Goal: Transaction & Acquisition: Purchase product/service

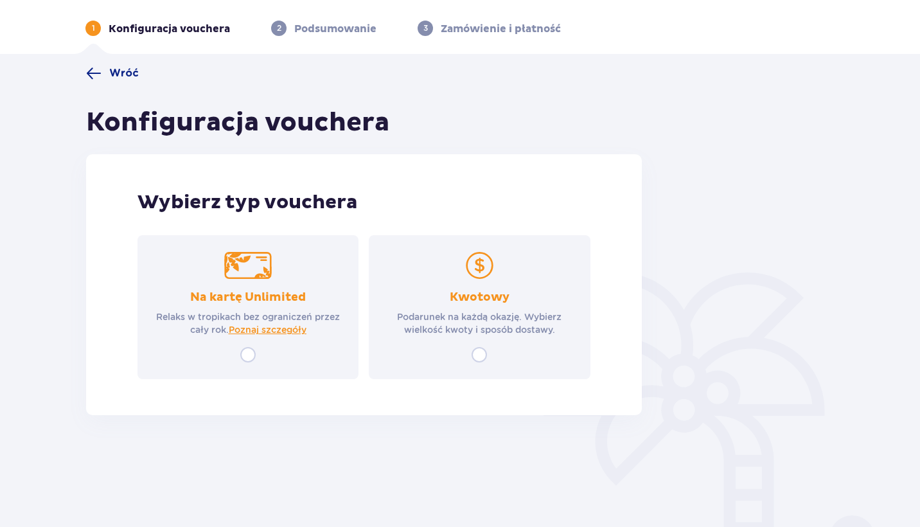
scroll to position [46, 0]
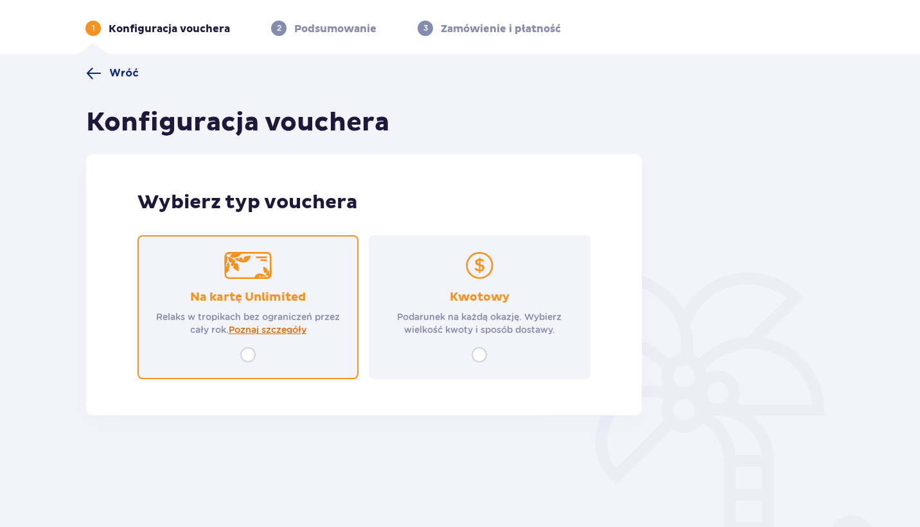
click at [288, 333] on span "Poznaj szczegóły" at bounding box center [268, 329] width 78 height 13
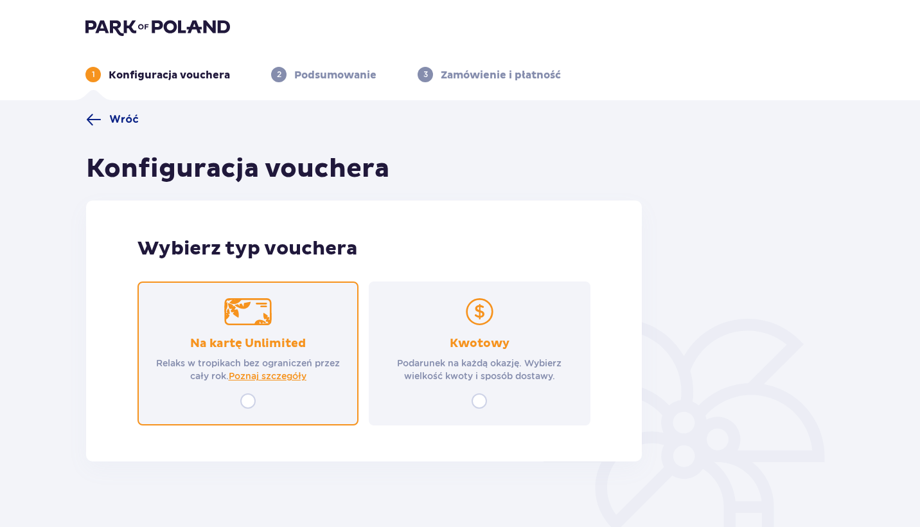
scroll to position [0, 0]
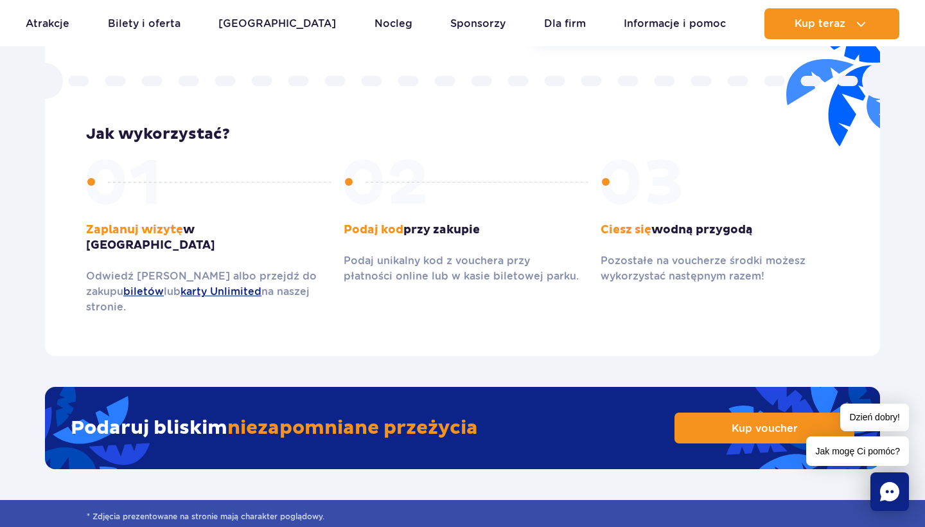
scroll to position [1837, 0]
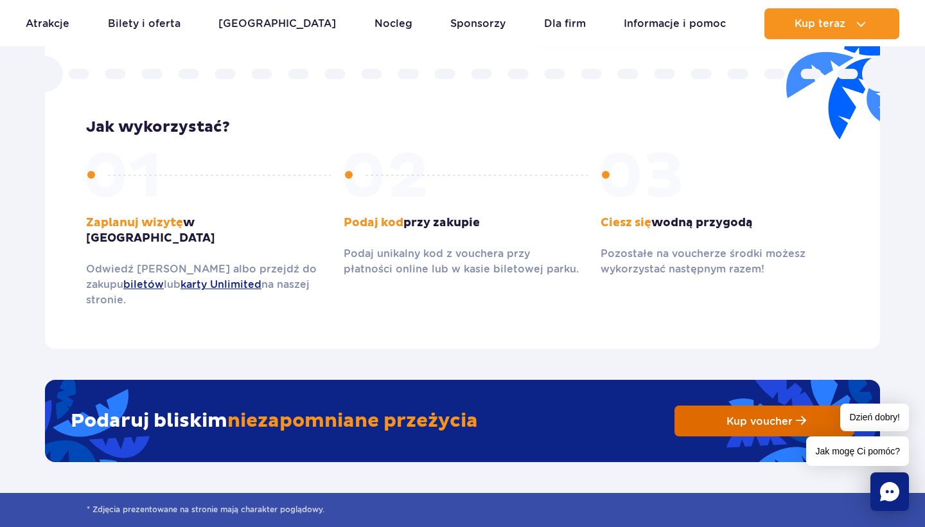
click at [700, 405] on link "Kup voucher" at bounding box center [764, 420] width 180 height 31
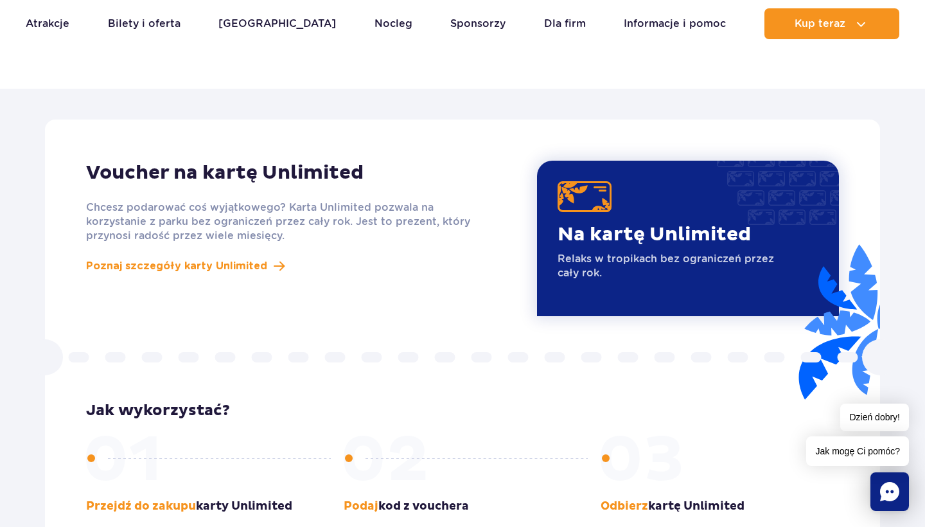
scroll to position [1092, 0]
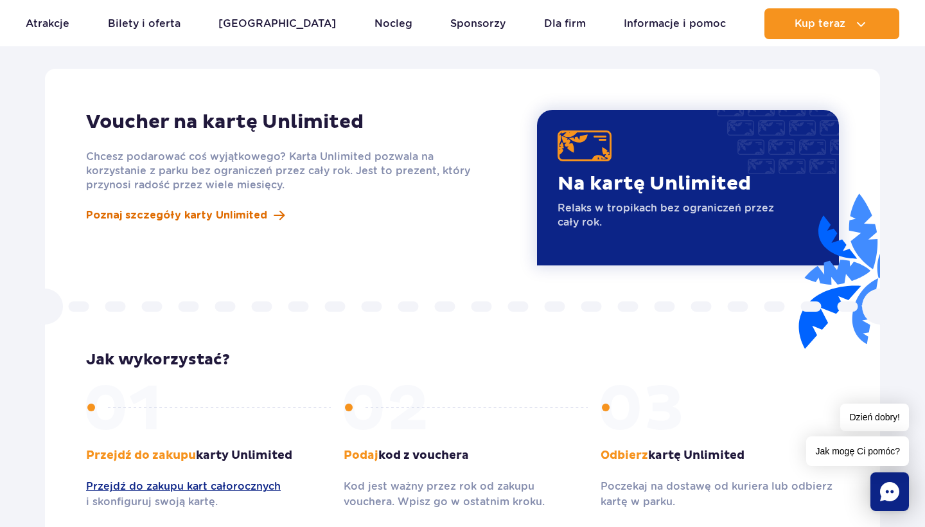
click at [234, 207] on span "Poznaj szczegóły karty Unlimited" at bounding box center [176, 214] width 181 height 15
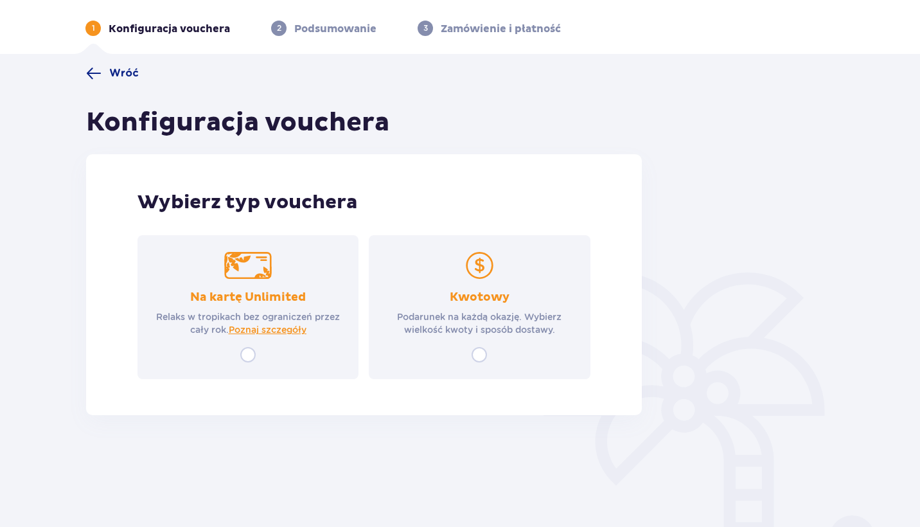
scroll to position [46, 0]
click at [478, 354] on input "radio" at bounding box center [478, 354] width 15 height 15
radio input "true"
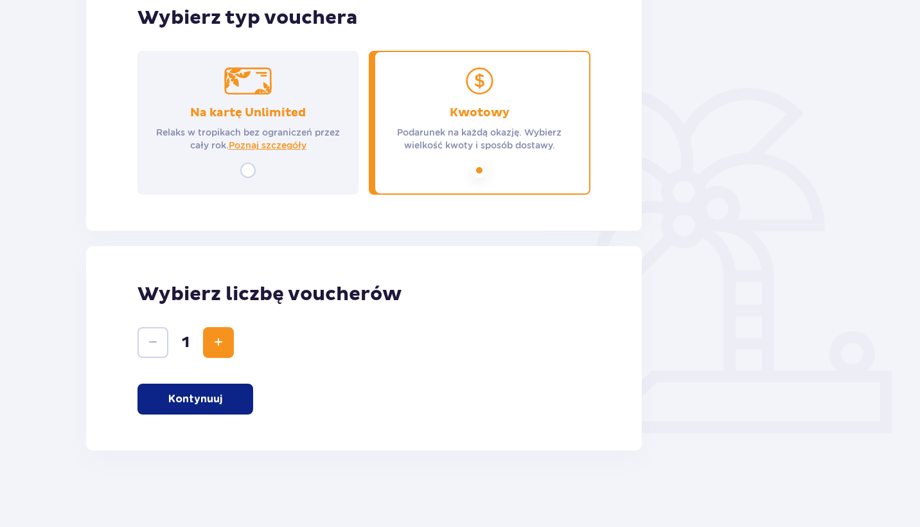
scroll to position [231, 0]
click at [227, 397] on button "Kontynuuj" at bounding box center [195, 398] width 116 height 31
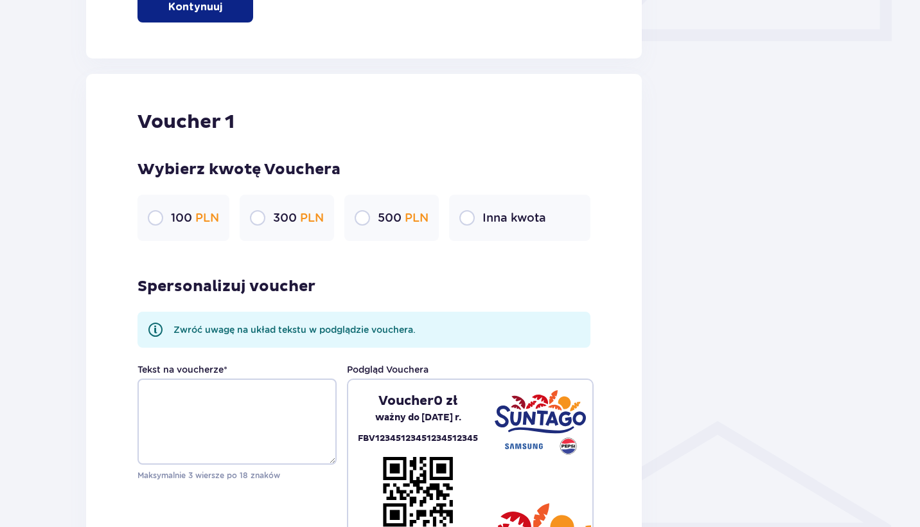
scroll to position [681, 0]
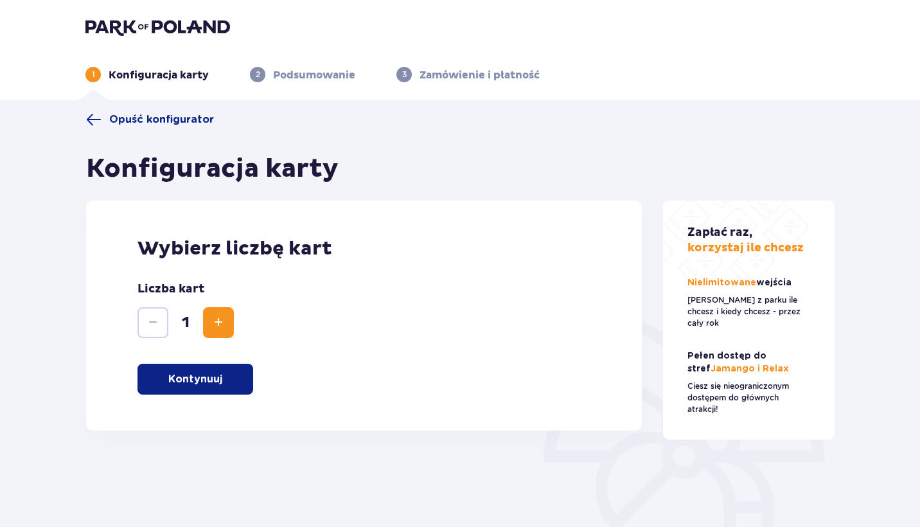
click at [218, 378] on p "Kontynuuj" at bounding box center [195, 379] width 54 height 14
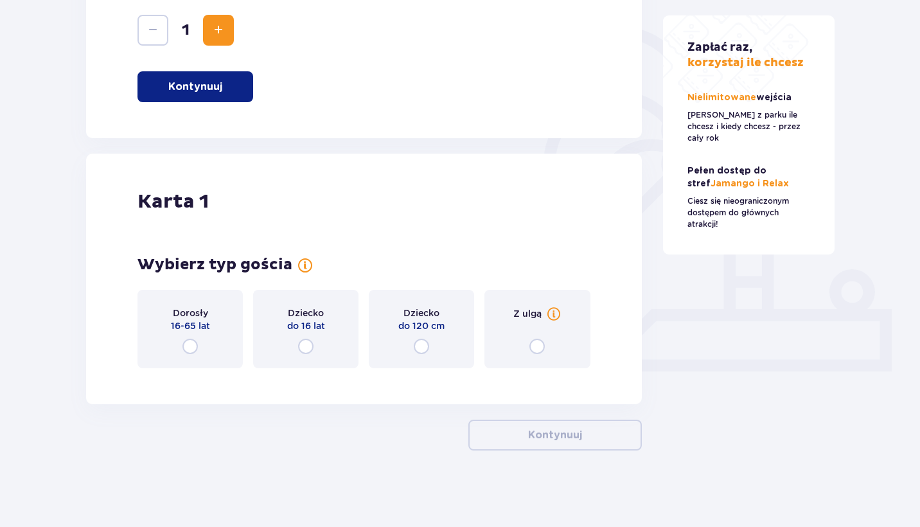
scroll to position [293, 0]
click at [195, 349] on input "radio" at bounding box center [189, 345] width 15 height 15
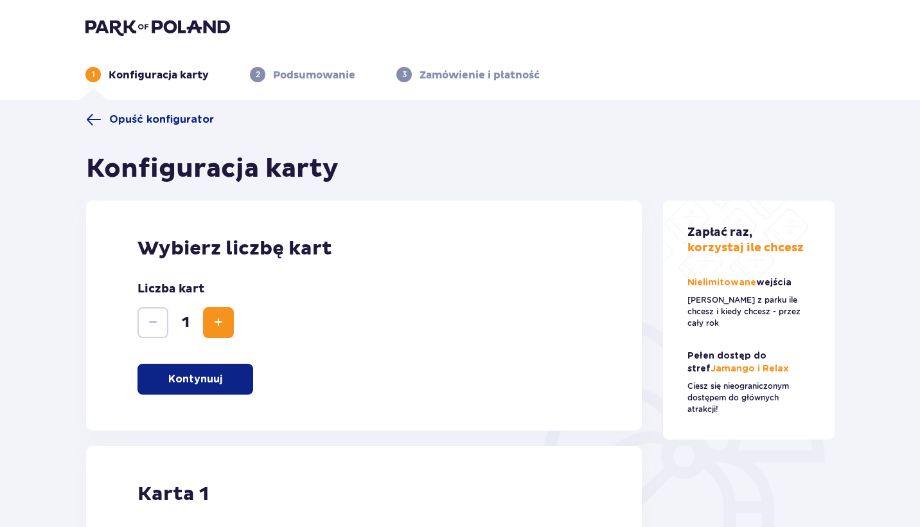
scroll to position [0, 0]
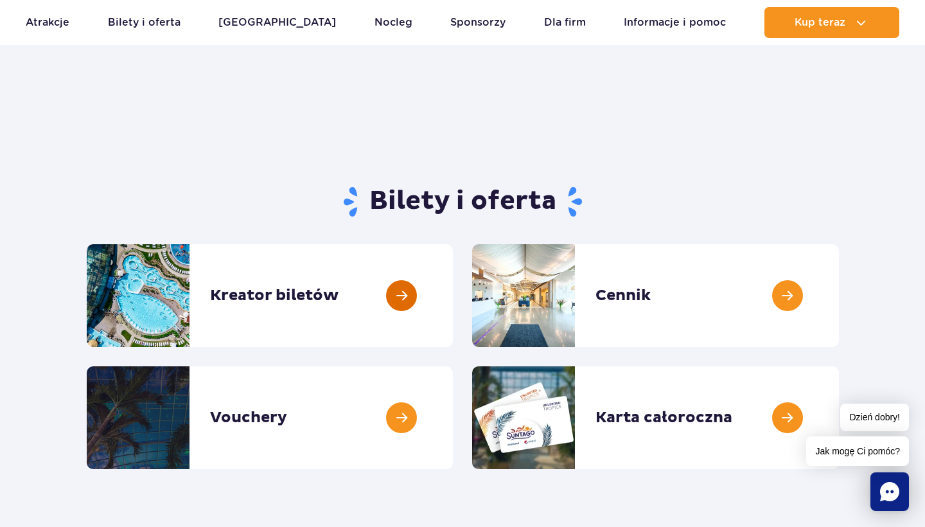
scroll to position [97, 0]
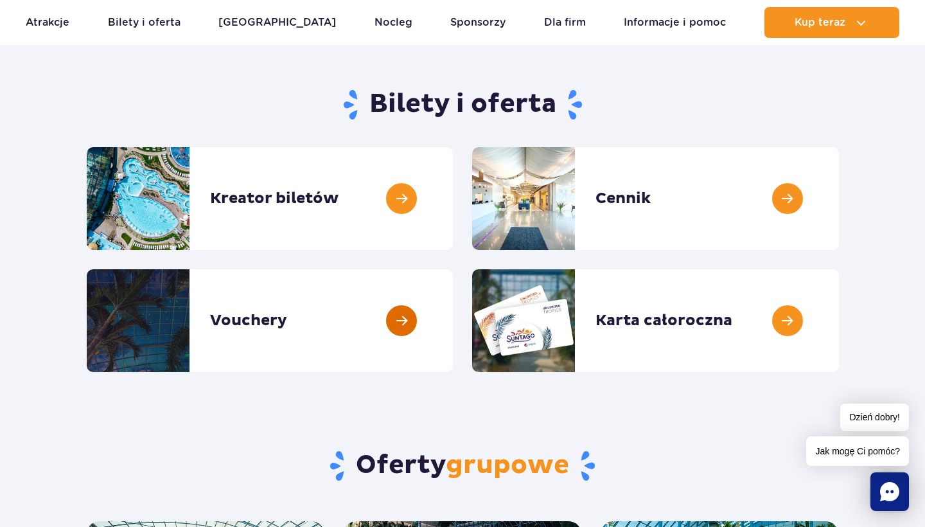
click at [453, 324] on link at bounding box center [453, 320] width 0 height 103
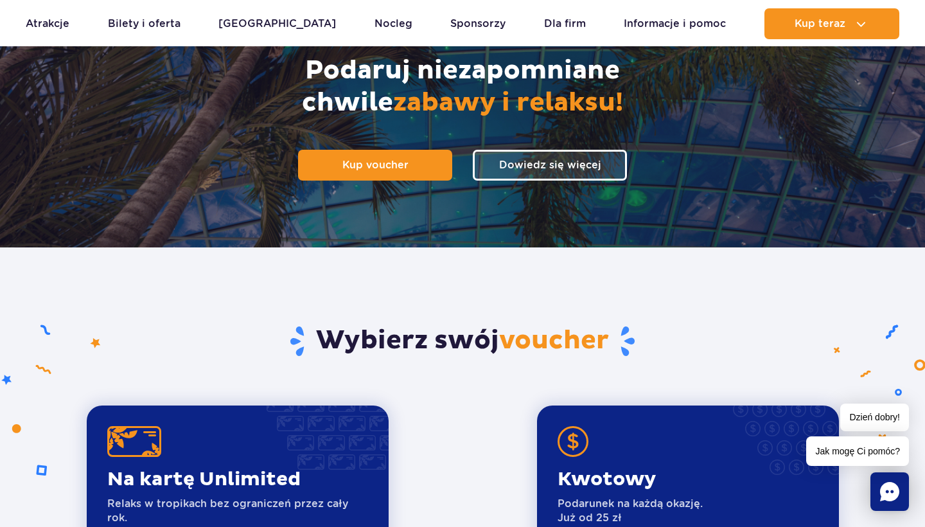
scroll to position [188, 0]
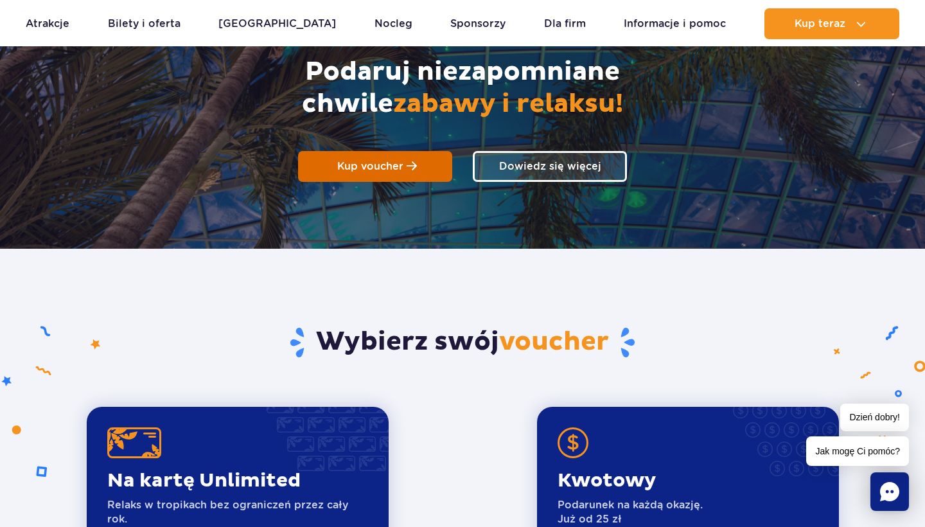
click at [389, 171] on span "Kup voucher" at bounding box center [370, 166] width 66 height 12
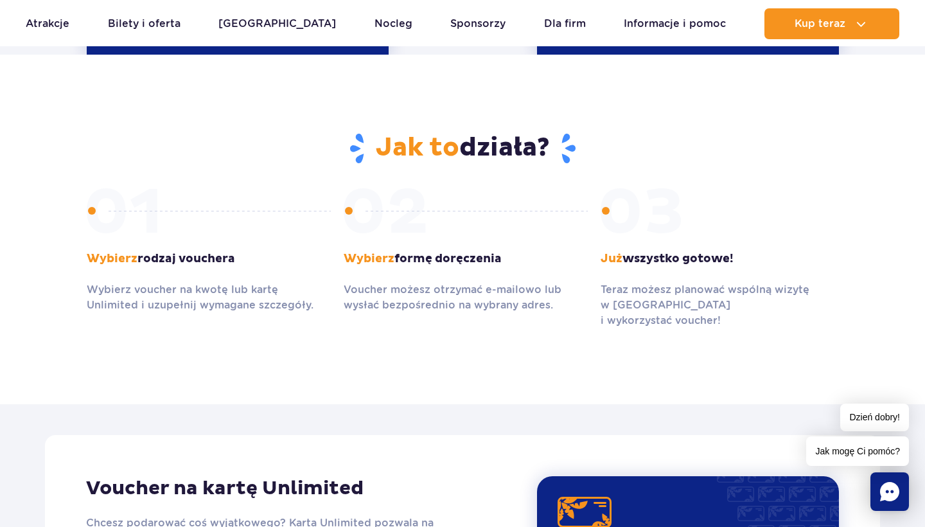
scroll to position [739, 0]
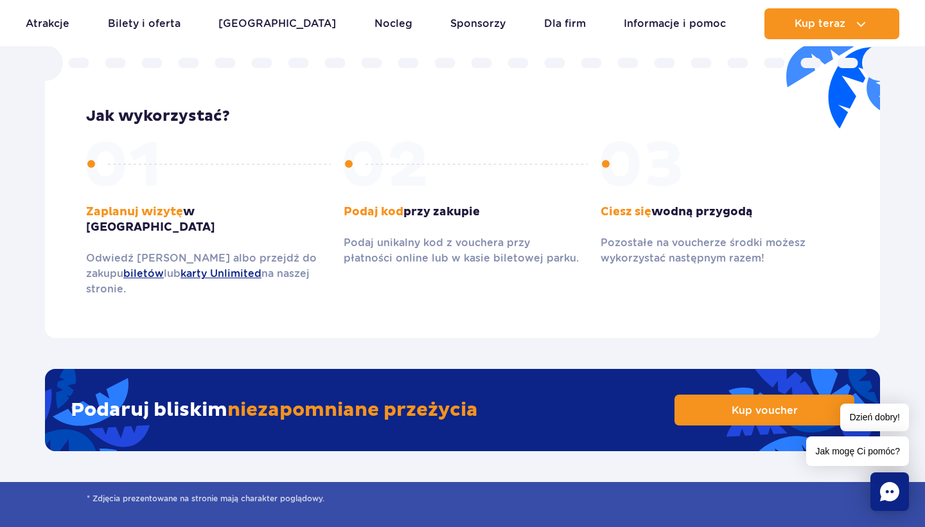
scroll to position [1855, 0]
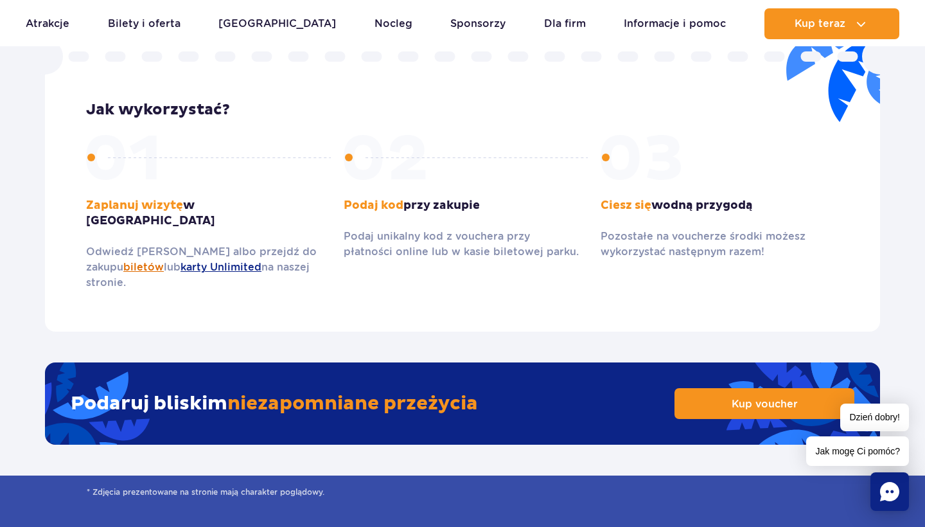
click at [123, 261] on link "biletów" at bounding box center [143, 267] width 40 height 12
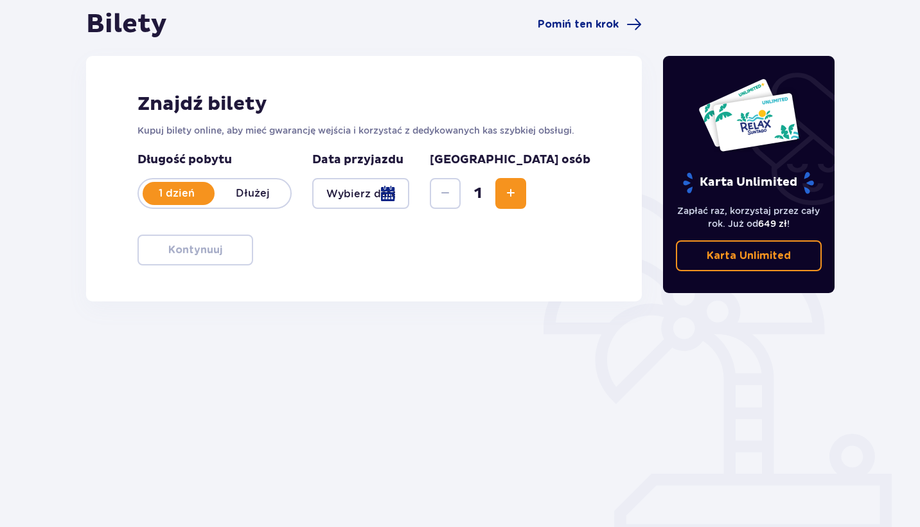
scroll to position [128, 0]
click at [384, 199] on div at bounding box center [360, 193] width 97 height 31
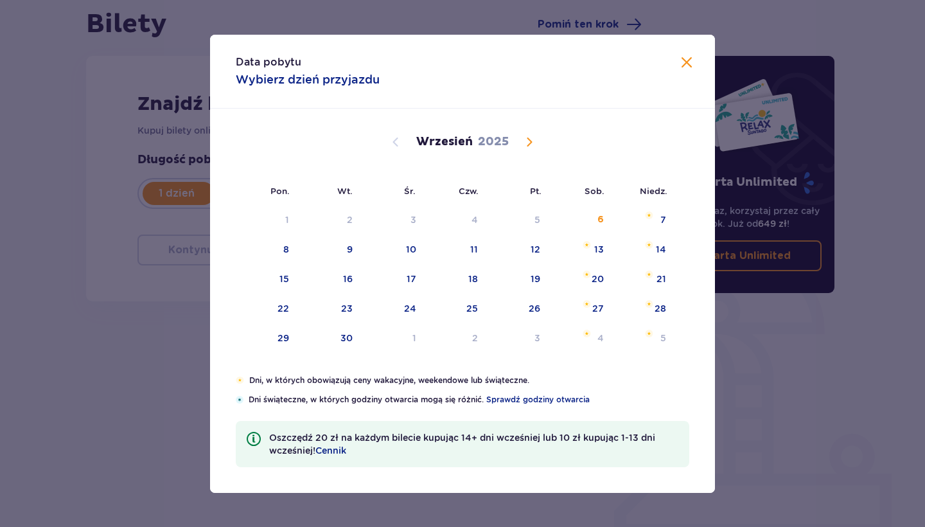
click at [527, 141] on span "Calendar" at bounding box center [528, 141] width 15 height 15
click at [598, 306] on div "25" at bounding box center [598, 308] width 12 height 13
type input "[DATE]"
click at [648, 308] on div "26" at bounding box center [644, 309] width 62 height 28
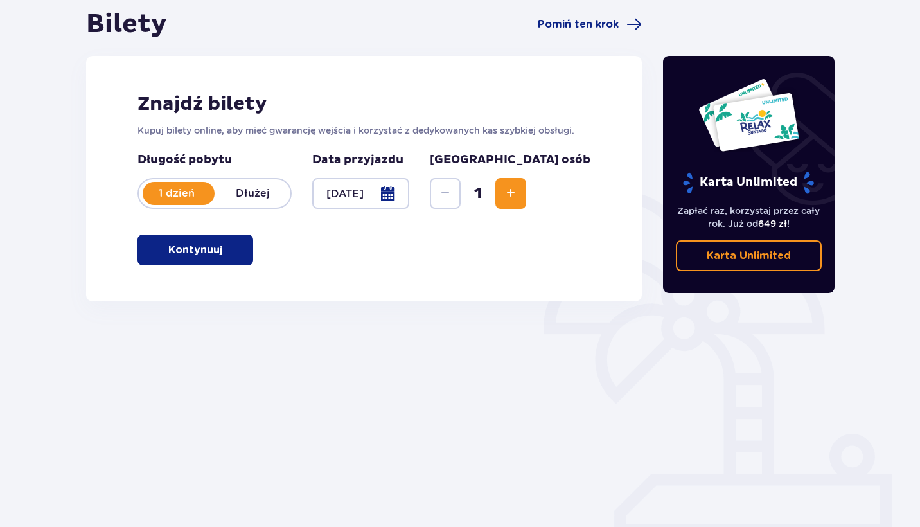
click at [526, 197] on button "Increase" at bounding box center [510, 193] width 31 height 31
click at [200, 252] on p "Kontynuuj" at bounding box center [195, 250] width 54 height 14
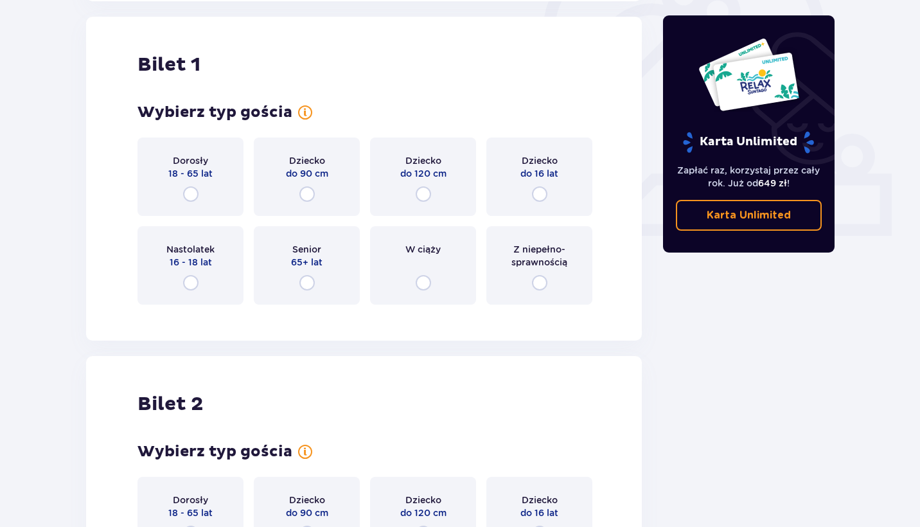
scroll to position [429, 0]
click at [200, 187] on div "Dorosły 18 - 65 lat" at bounding box center [190, 175] width 106 height 78
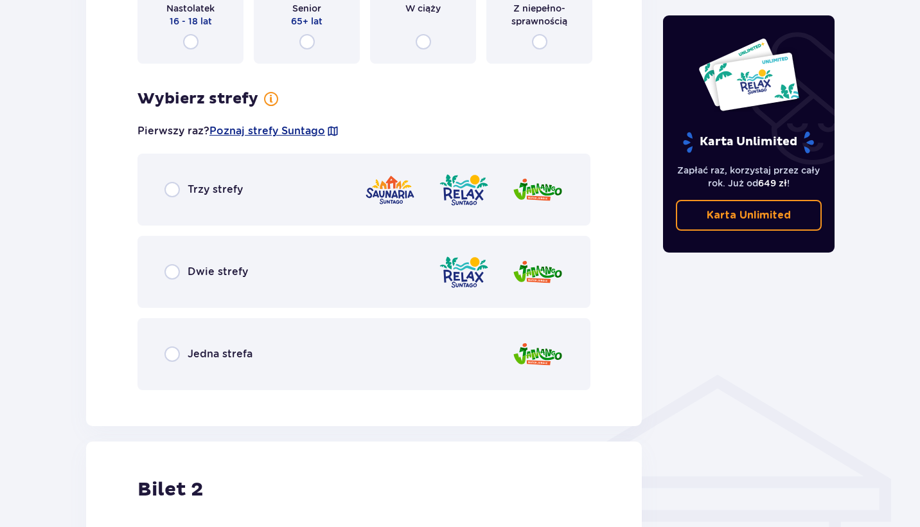
scroll to position [668, 0]
click at [238, 204] on div "Trzy strefy" at bounding box center [363, 190] width 453 height 72
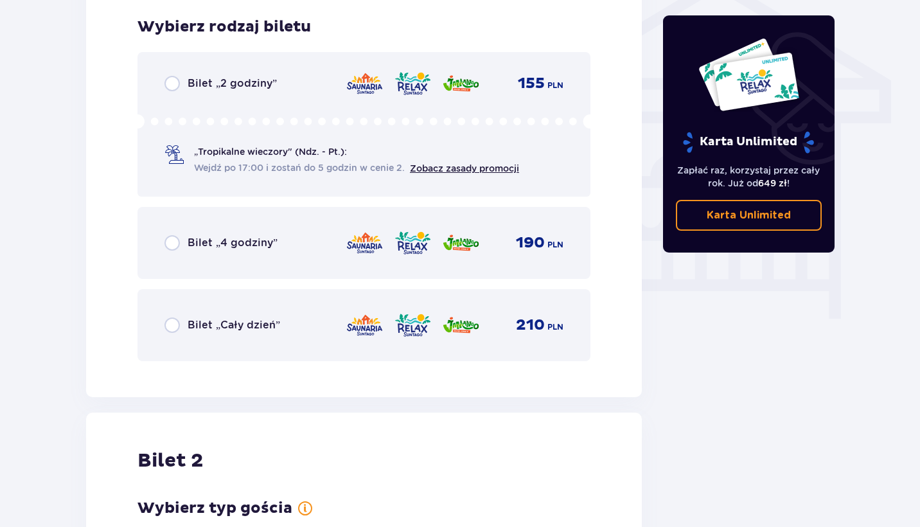
scroll to position [1069, 0]
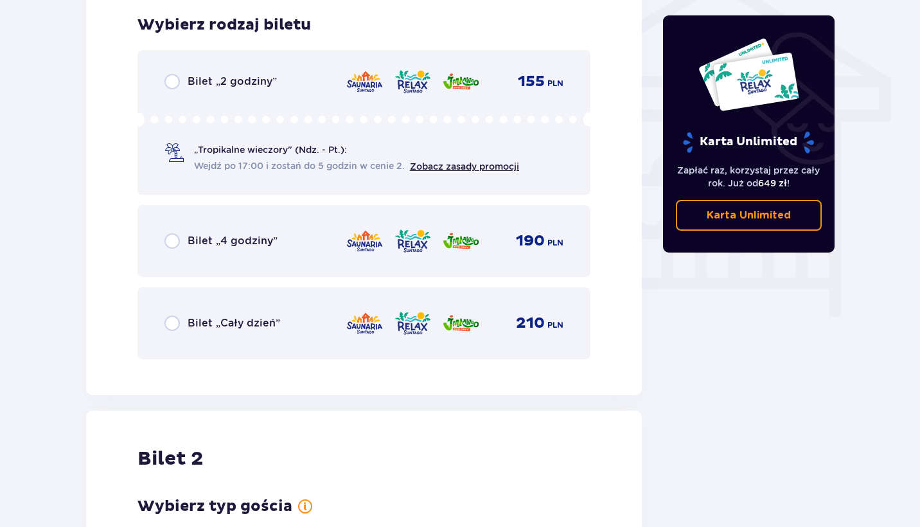
click at [276, 324] on div "Bilet „Cały dzień” 210 PLN" at bounding box center [363, 323] width 399 height 27
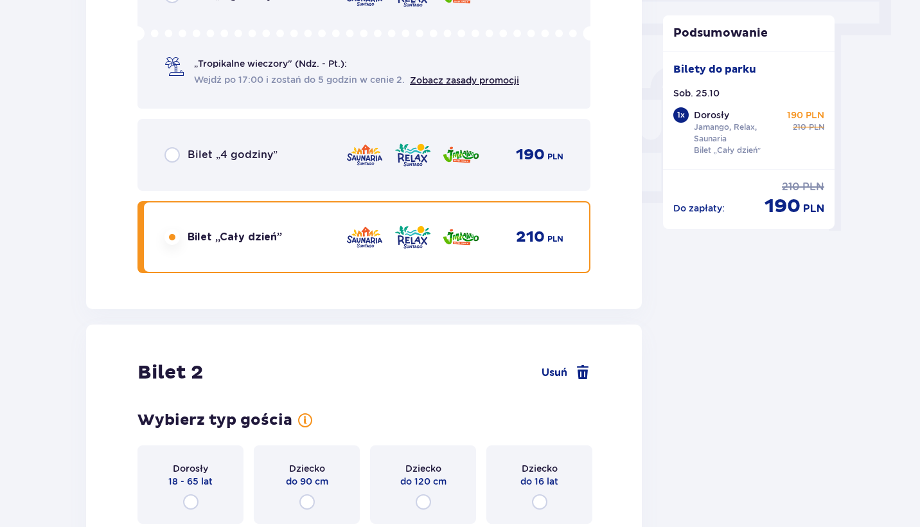
scroll to position [1138, 0]
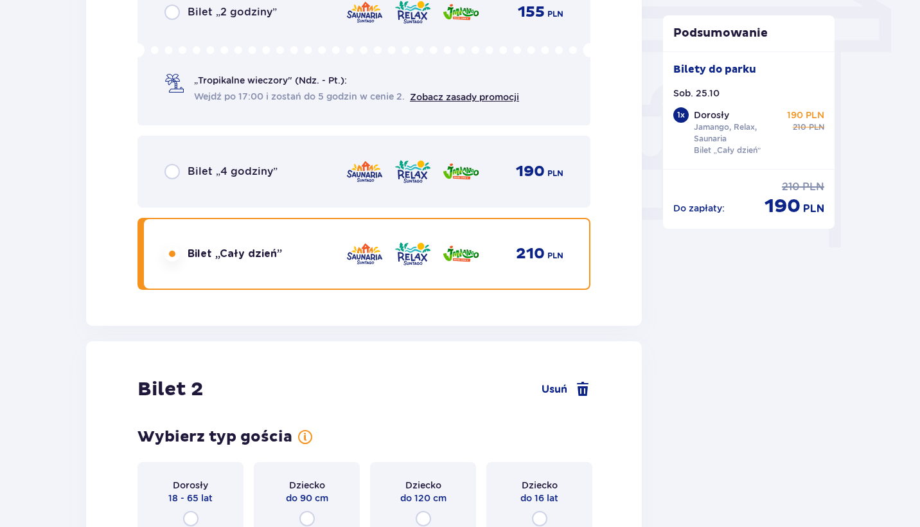
click at [245, 180] on div "Bilet „4 godziny” 190 PLN" at bounding box center [363, 171] width 399 height 27
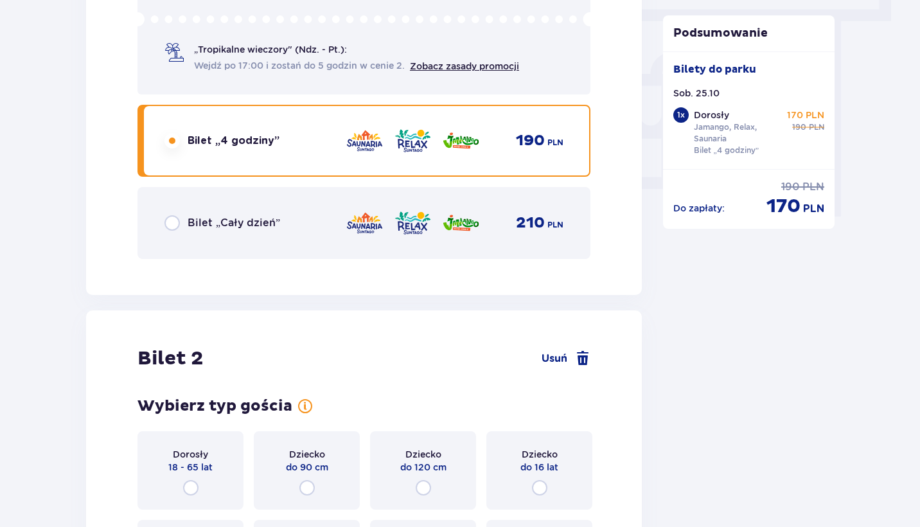
scroll to position [1168, 0]
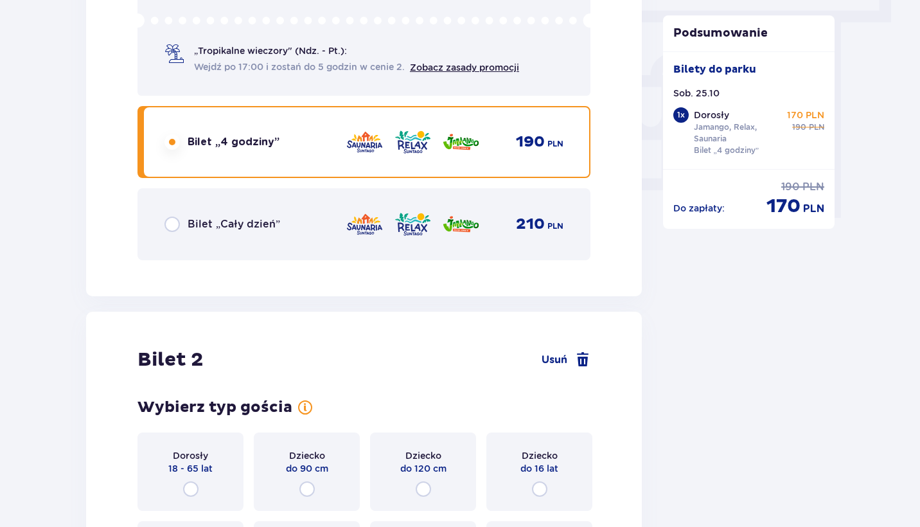
click at [229, 225] on p "Bilet „Cały dzień”" at bounding box center [234, 224] width 92 height 14
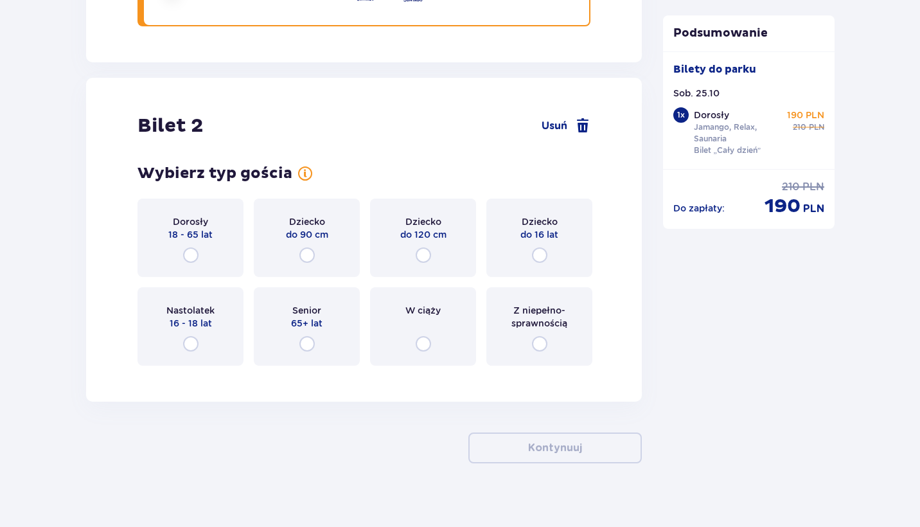
scroll to position [1415, 0]
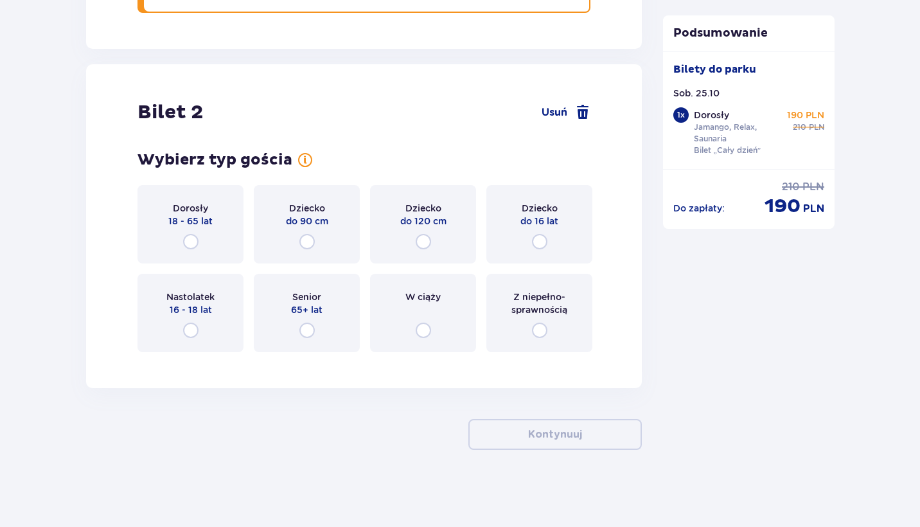
click at [191, 237] on input "radio" at bounding box center [190, 241] width 15 height 15
radio input "true"
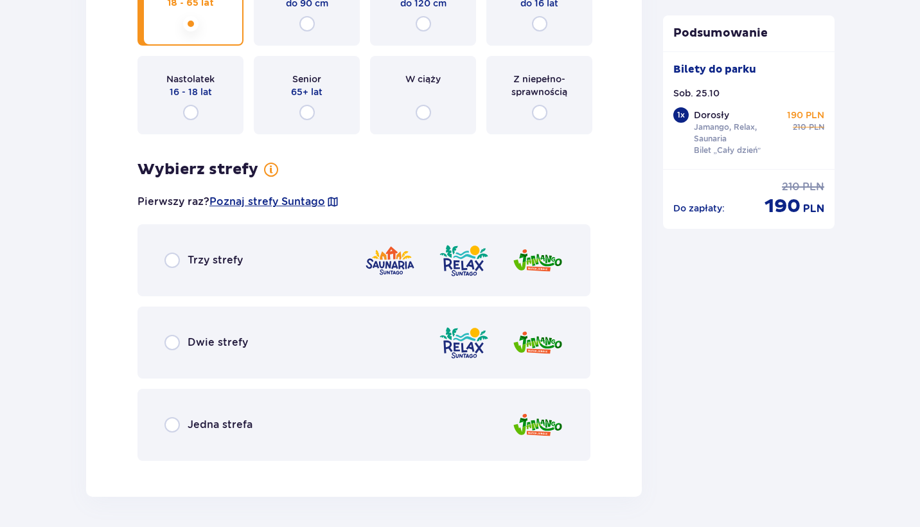
scroll to position [1715, 0]
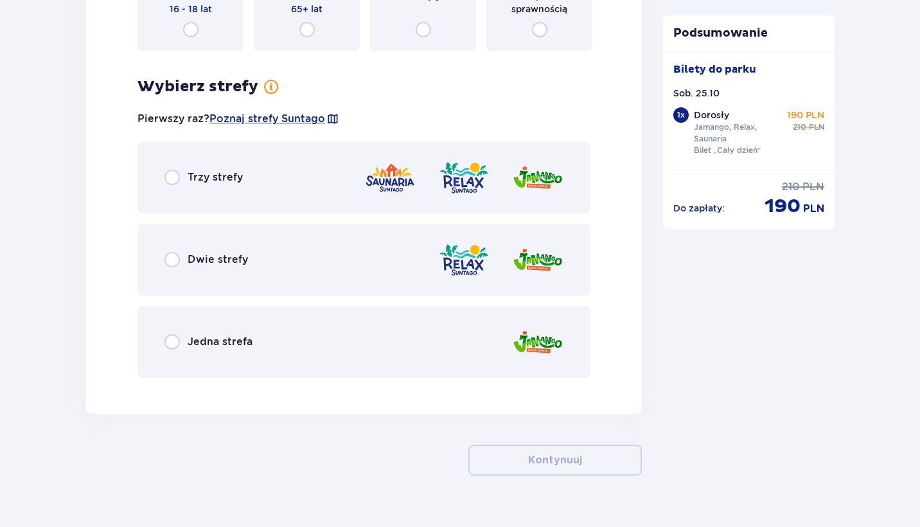
click at [226, 185] on div "Trzy strefy" at bounding box center [203, 177] width 78 height 15
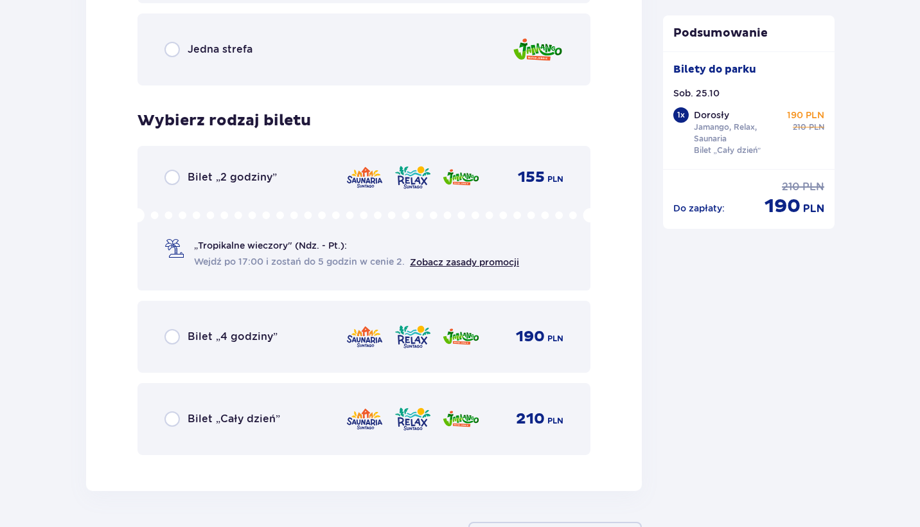
scroll to position [2011, 0]
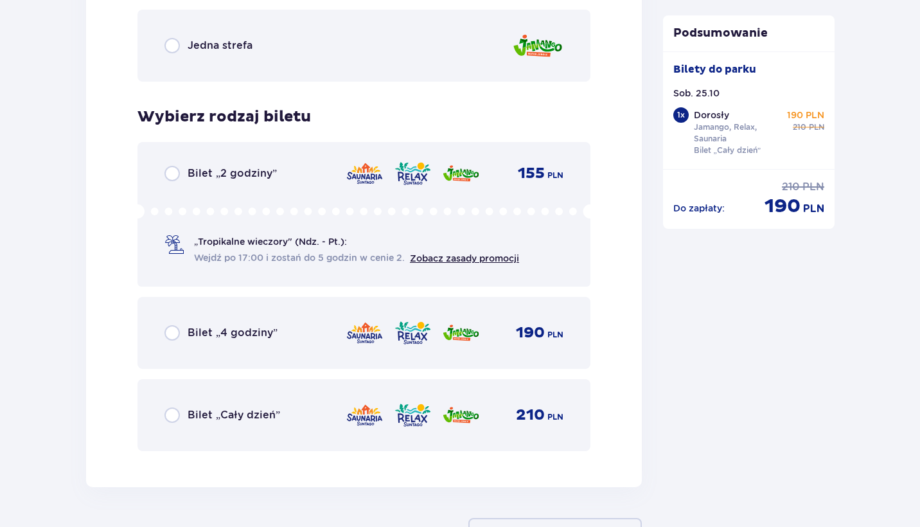
click at [243, 407] on div "Bilet „Cały dzień”" at bounding box center [222, 414] width 116 height 15
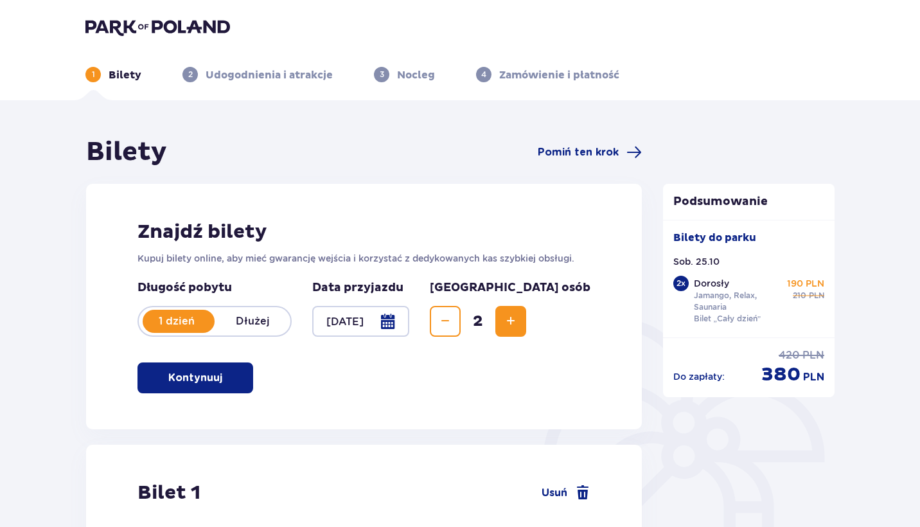
scroll to position [0, 0]
